Goal: Find specific page/section: Find specific page/section

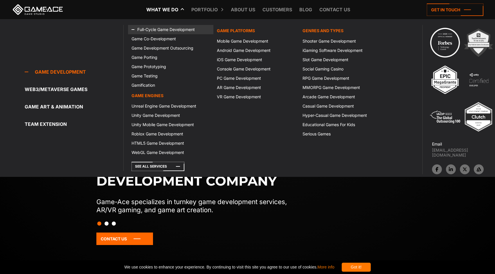
click at [173, 27] on link "Full-Cycle Game Development" at bounding box center [170, 29] width 85 height 9
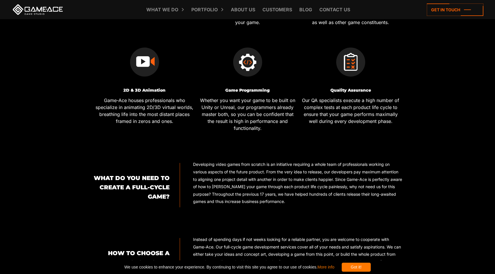
click at [364, 271] on div "Got it!" at bounding box center [356, 267] width 29 height 9
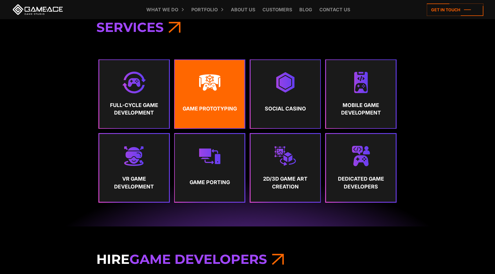
scroll to position [319, 0]
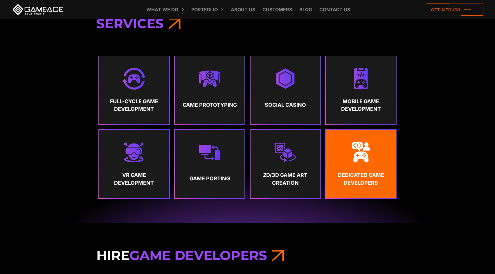
click at [364, 158] on img at bounding box center [361, 153] width 22 height 22
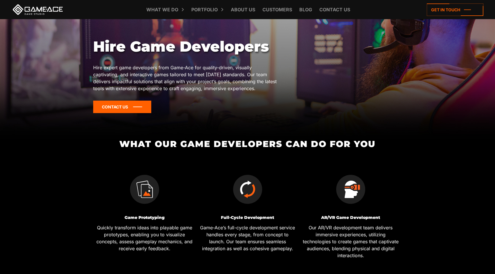
scroll to position [87, 0]
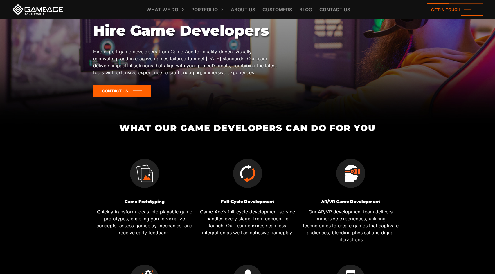
click at [124, 94] on icon at bounding box center [122, 91] width 58 height 12
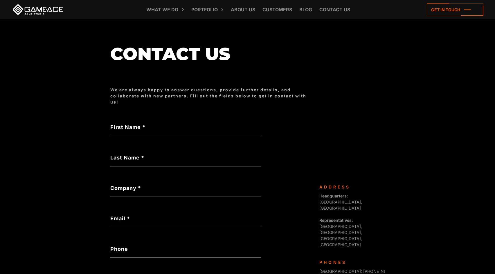
scroll to position [39, 0]
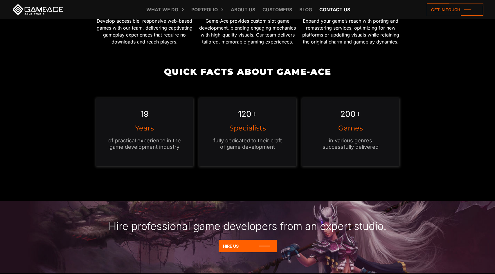
scroll to position [494, 0]
